Goal: Navigation & Orientation: Find specific page/section

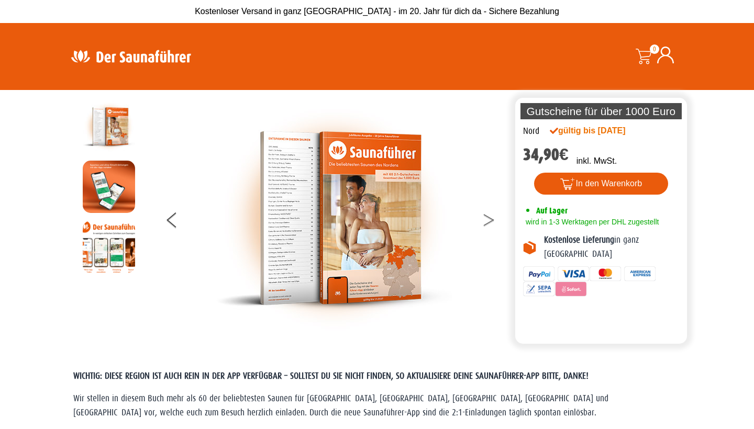
click at [488, 222] on button at bounding box center [495, 222] width 26 height 26
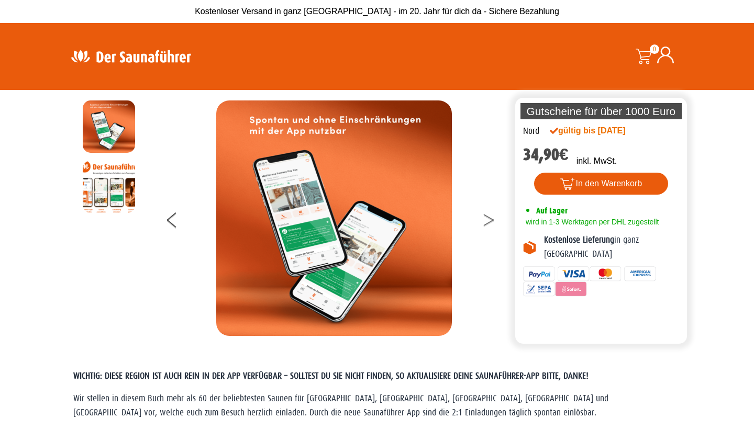
click at [488, 222] on button at bounding box center [495, 222] width 26 height 26
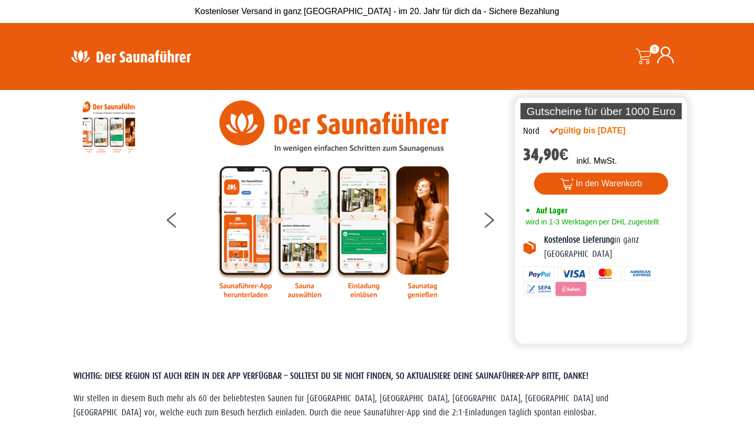
click at [160, 50] on img at bounding box center [131, 56] width 136 height 20
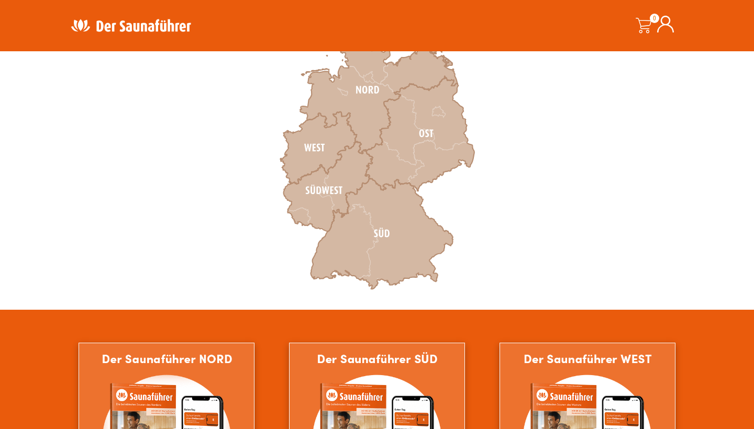
scroll to position [362, 0]
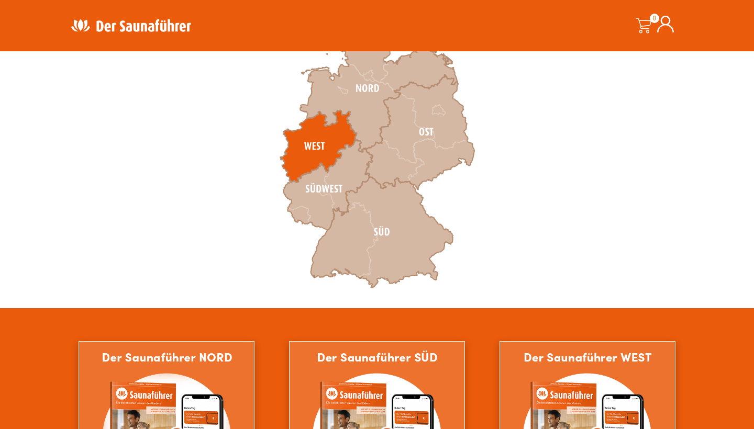
click at [325, 147] on icon at bounding box center [318, 147] width 76 height 72
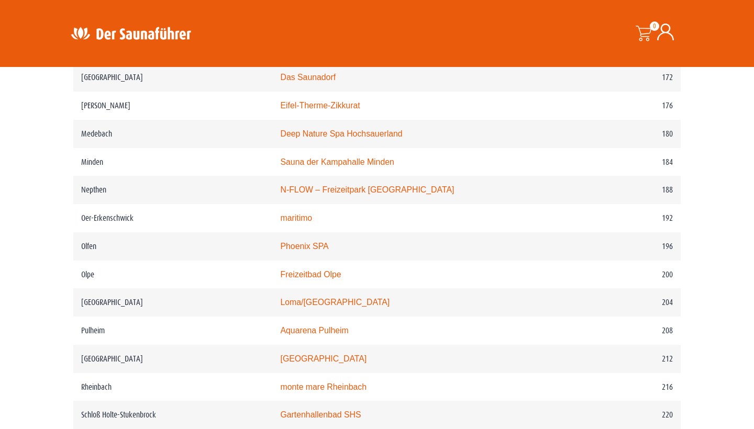
scroll to position [1630, 0]
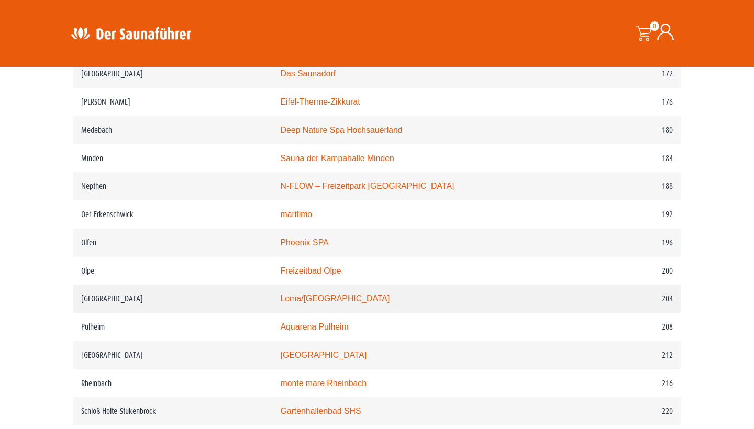
click at [296, 303] on link "Loma/[GEOGRAPHIC_DATA]" at bounding box center [334, 298] width 109 height 9
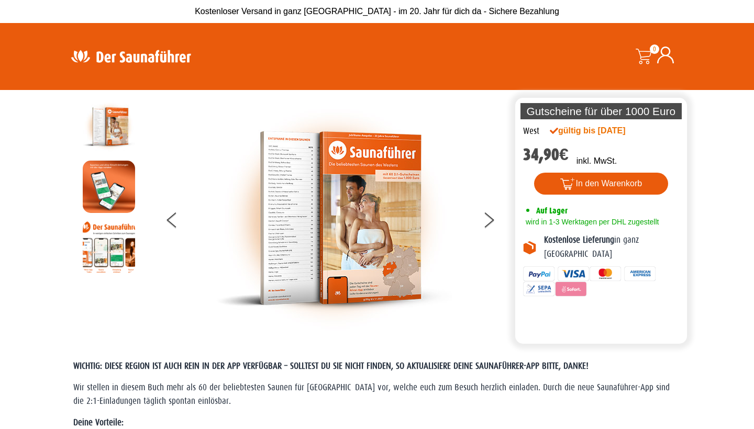
scroll to position [0, 0]
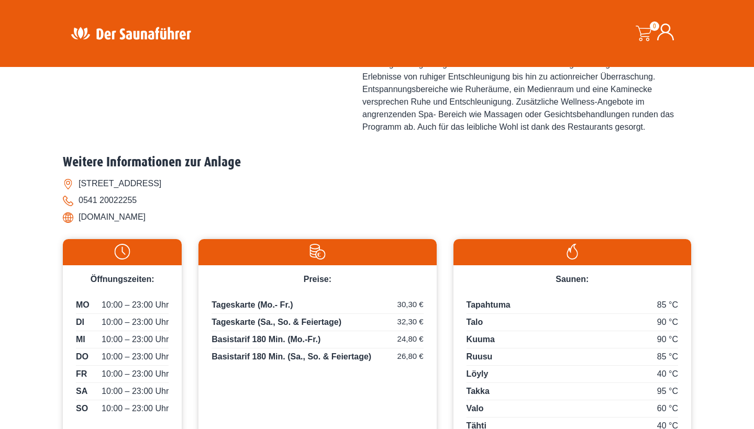
scroll to position [437, 0]
